Goal: Task Accomplishment & Management: Use online tool/utility

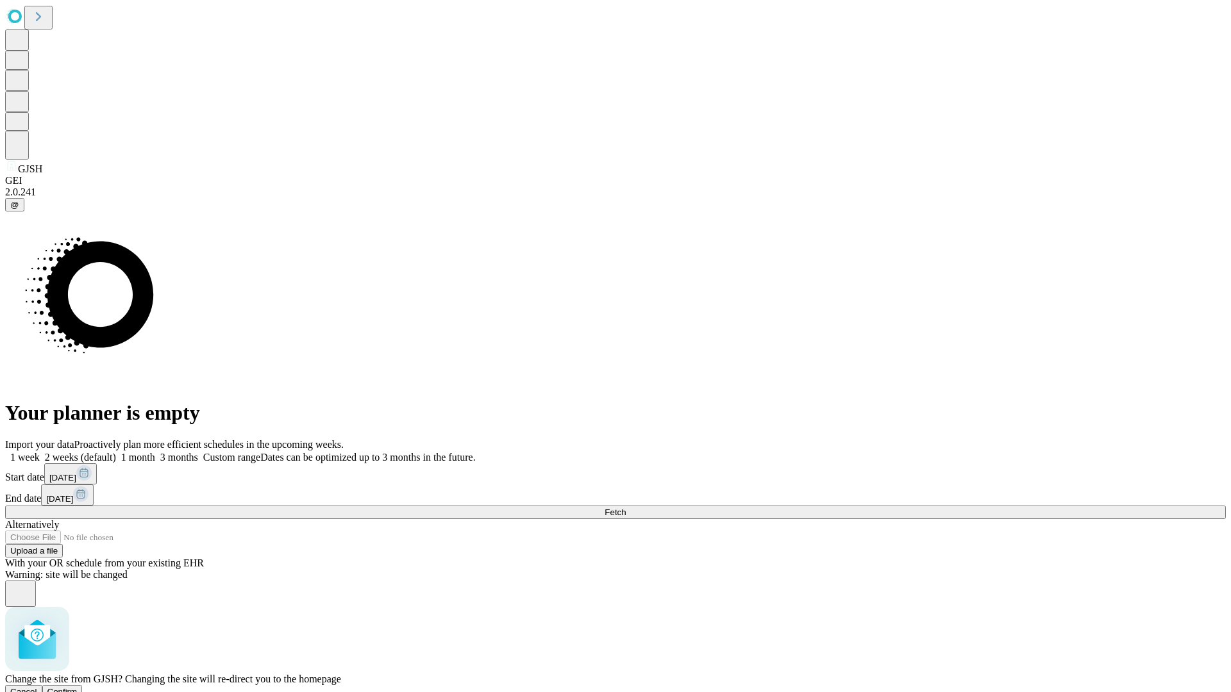
click at [78, 687] on span "Confirm" at bounding box center [62, 692] width 30 height 10
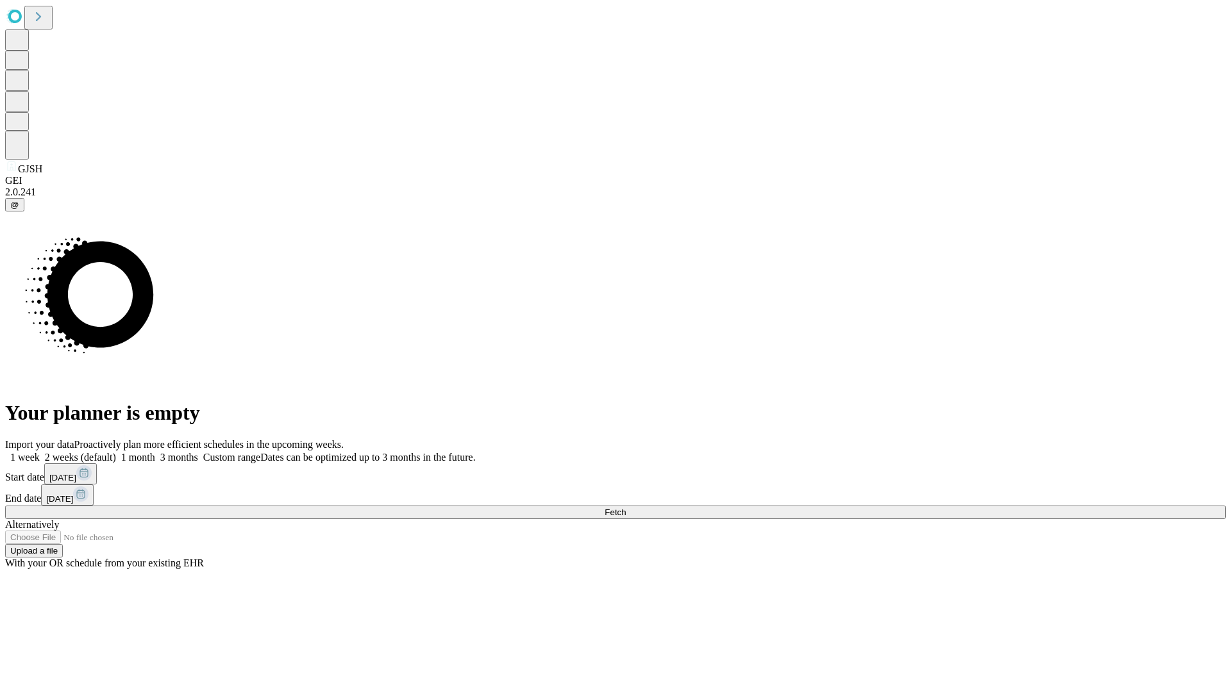
click at [155, 452] on label "1 month" at bounding box center [135, 457] width 39 height 11
click at [626, 508] on span "Fetch" at bounding box center [615, 513] width 21 height 10
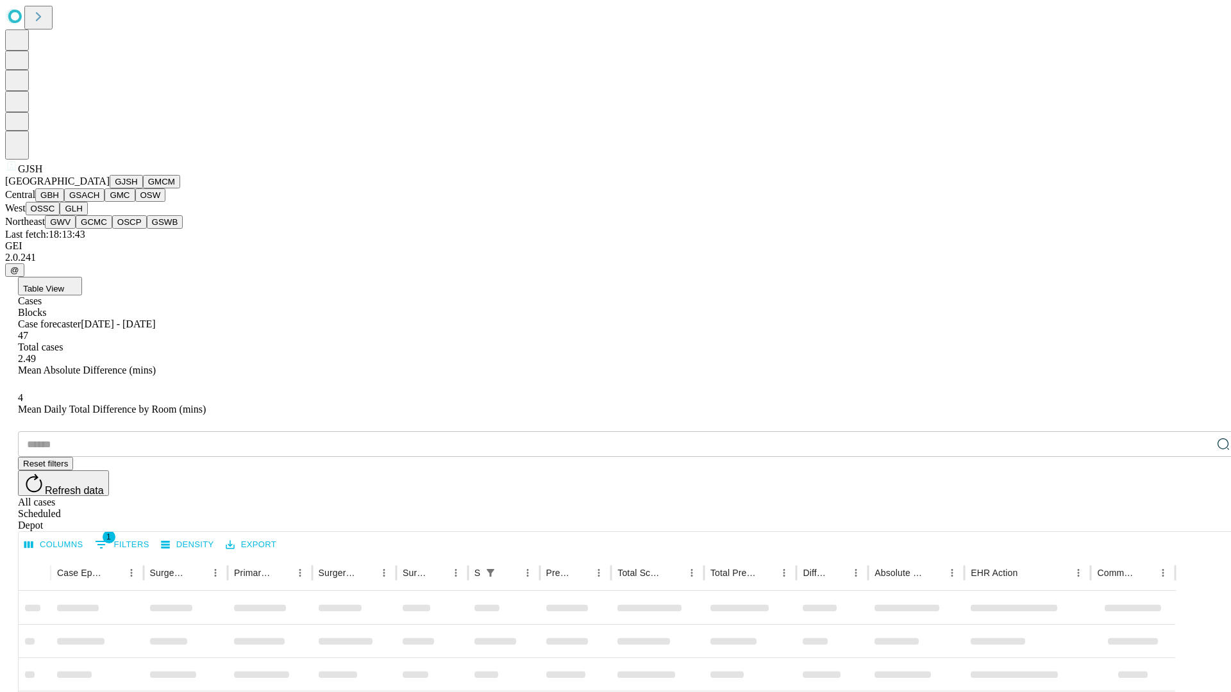
click at [143, 188] on button "GMCM" at bounding box center [161, 181] width 37 height 13
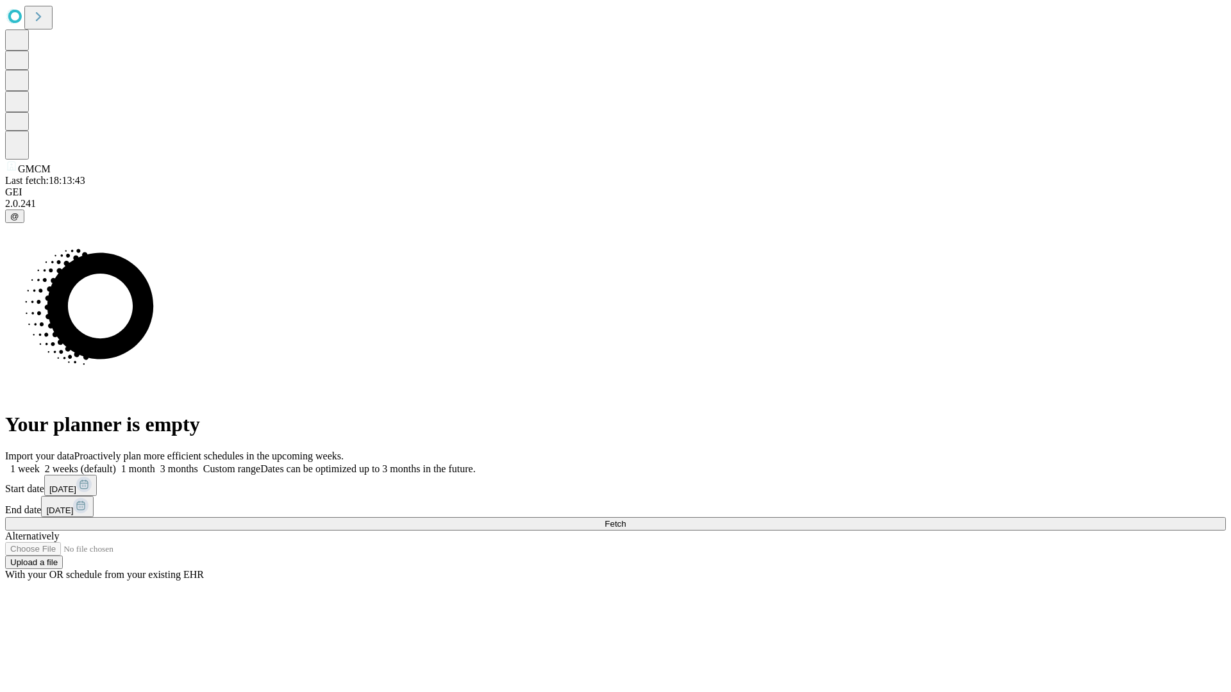
click at [155, 464] on label "1 month" at bounding box center [135, 469] width 39 height 11
click at [626, 519] on span "Fetch" at bounding box center [615, 524] width 21 height 10
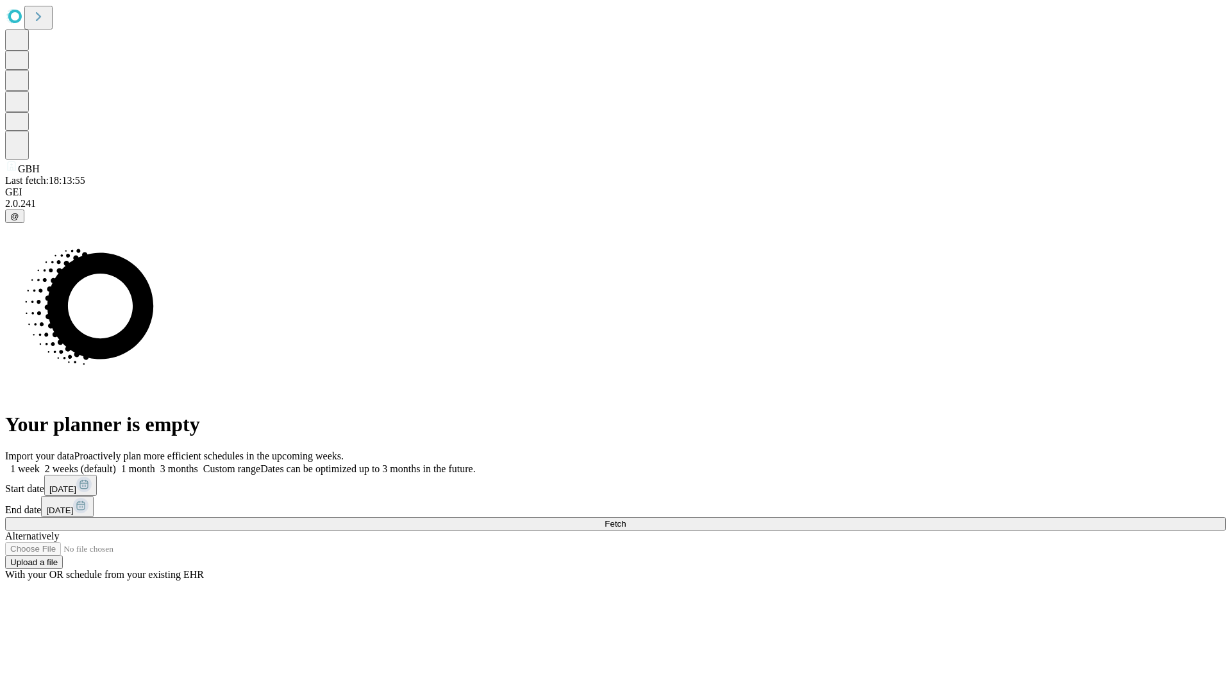
click at [155, 464] on label "1 month" at bounding box center [135, 469] width 39 height 11
click at [626, 519] on span "Fetch" at bounding box center [615, 524] width 21 height 10
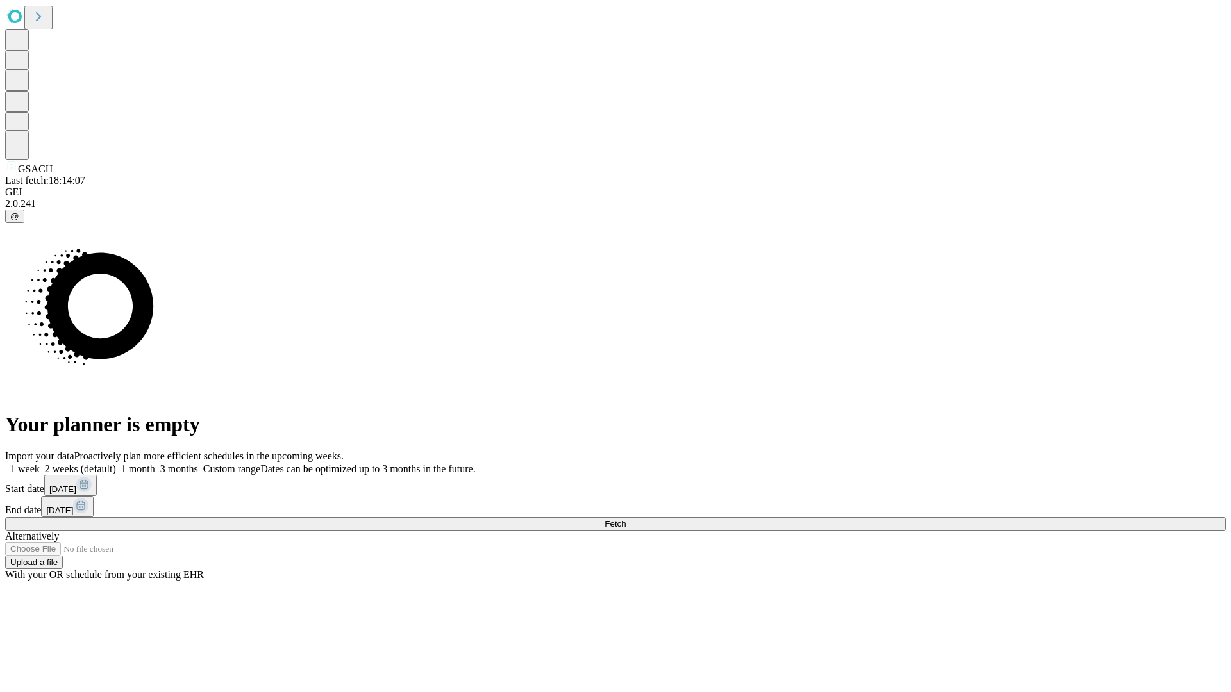
click at [155, 464] on label "1 month" at bounding box center [135, 469] width 39 height 11
click at [626, 519] on span "Fetch" at bounding box center [615, 524] width 21 height 10
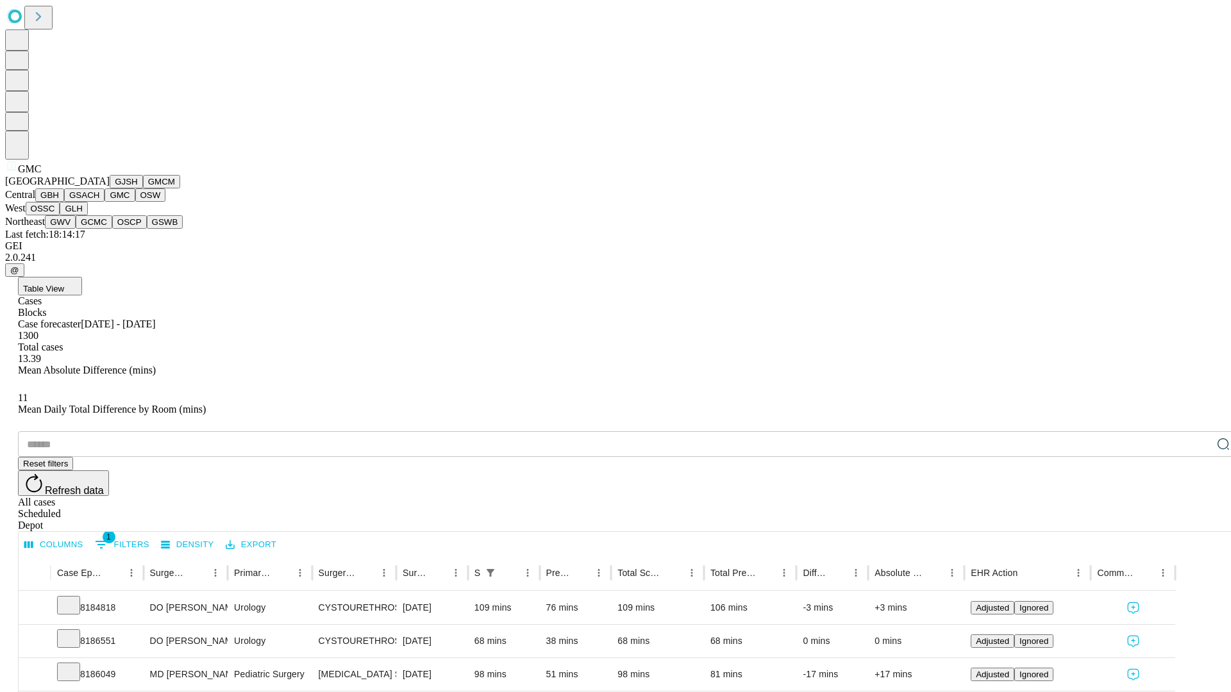
click at [135, 202] on button "OSW" at bounding box center [150, 194] width 31 height 13
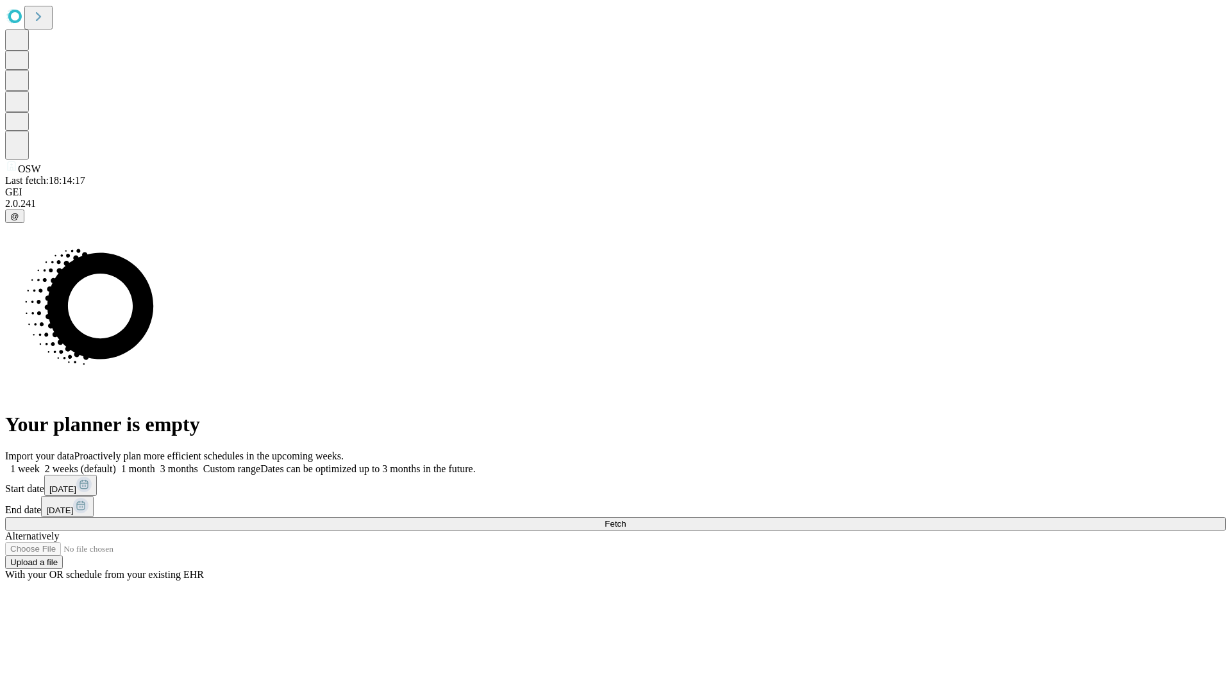
click at [155, 464] on label "1 month" at bounding box center [135, 469] width 39 height 11
click at [626, 519] on span "Fetch" at bounding box center [615, 524] width 21 height 10
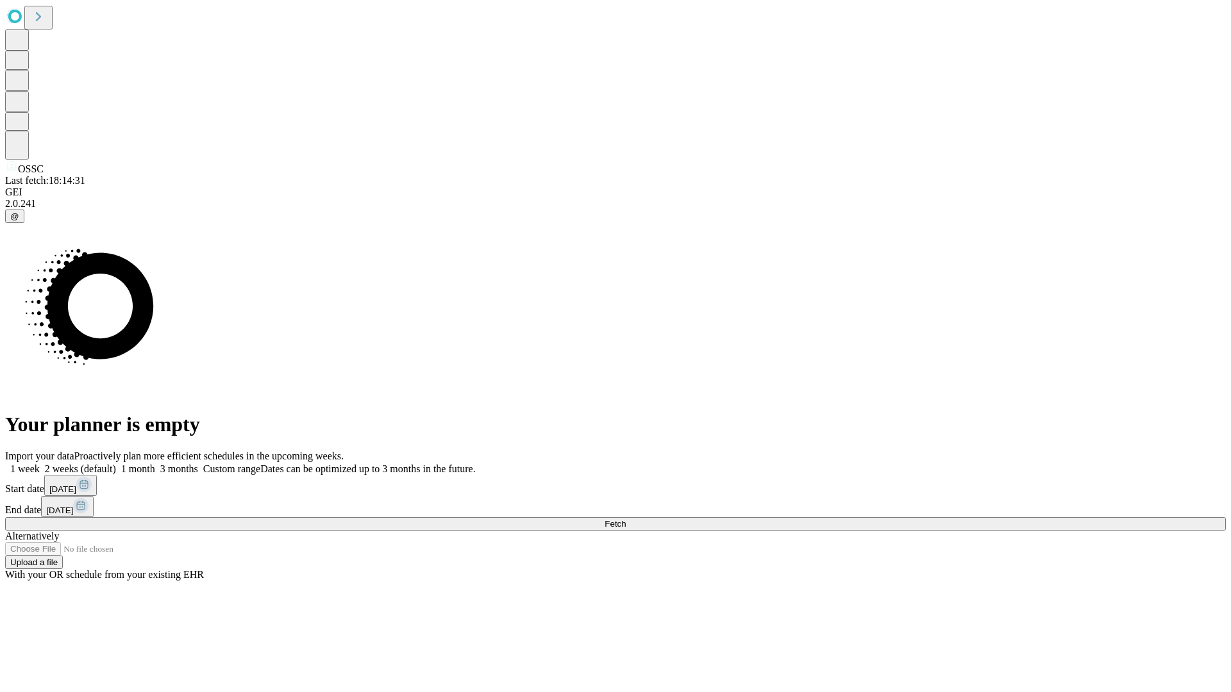
click at [155, 464] on label "1 month" at bounding box center [135, 469] width 39 height 11
click at [626, 519] on span "Fetch" at bounding box center [615, 524] width 21 height 10
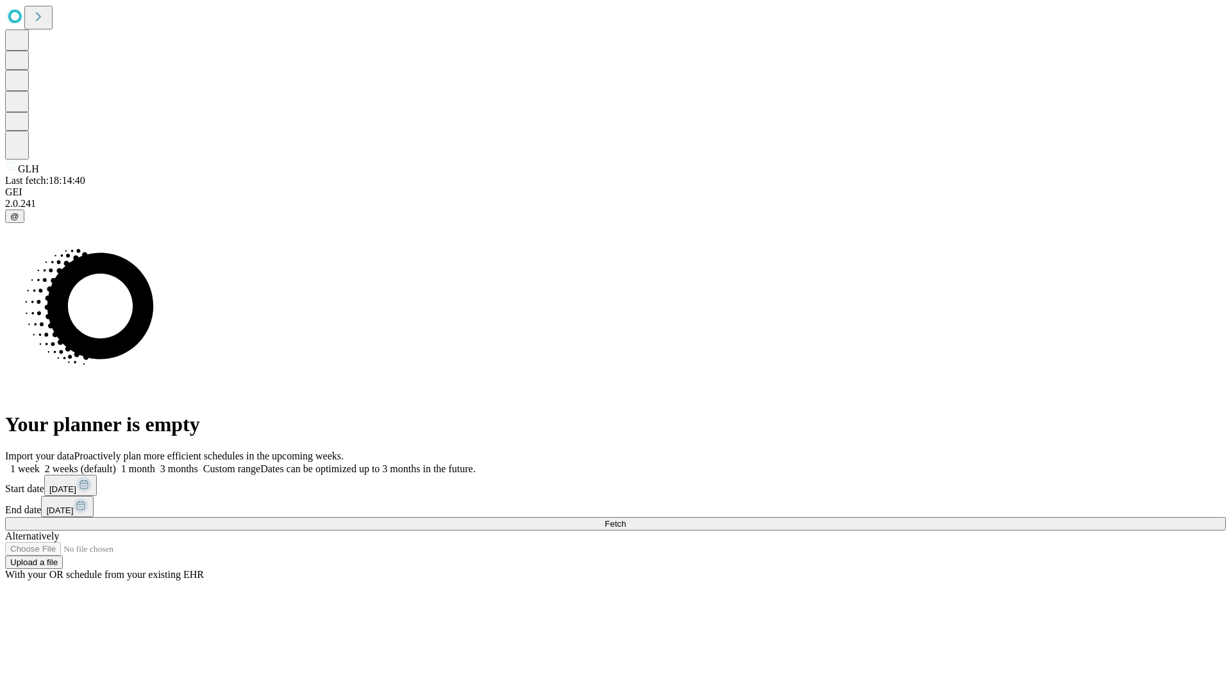
click at [155, 464] on label "1 month" at bounding box center [135, 469] width 39 height 11
click at [626, 519] on span "Fetch" at bounding box center [615, 524] width 21 height 10
